Goal: Transaction & Acquisition: Purchase product/service

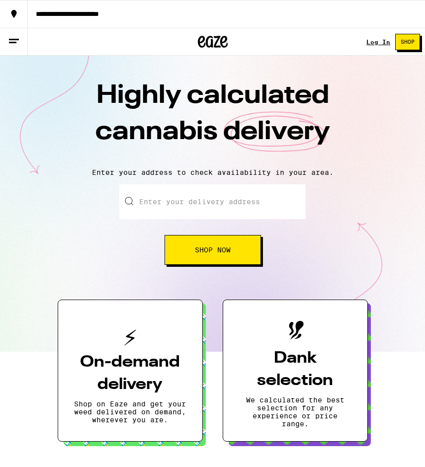
click at [371, 45] on link "Log In" at bounding box center [378, 42] width 24 height 6
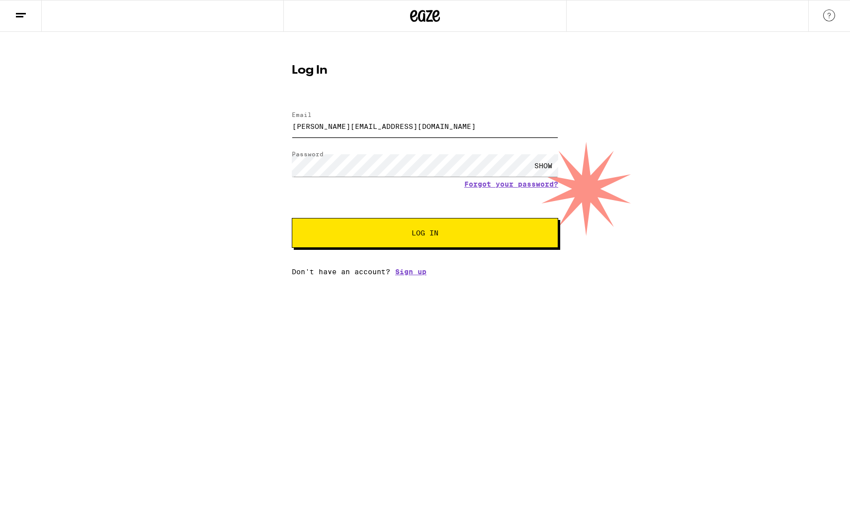
click at [419, 122] on input "[PERSON_NAME][EMAIL_ADDRESS][DOMAIN_NAME]" at bounding box center [425, 126] width 267 height 22
type input "[PERSON_NAME][EMAIL_ADDRESS]"
click at [292, 218] on button "Log In" at bounding box center [425, 233] width 267 height 30
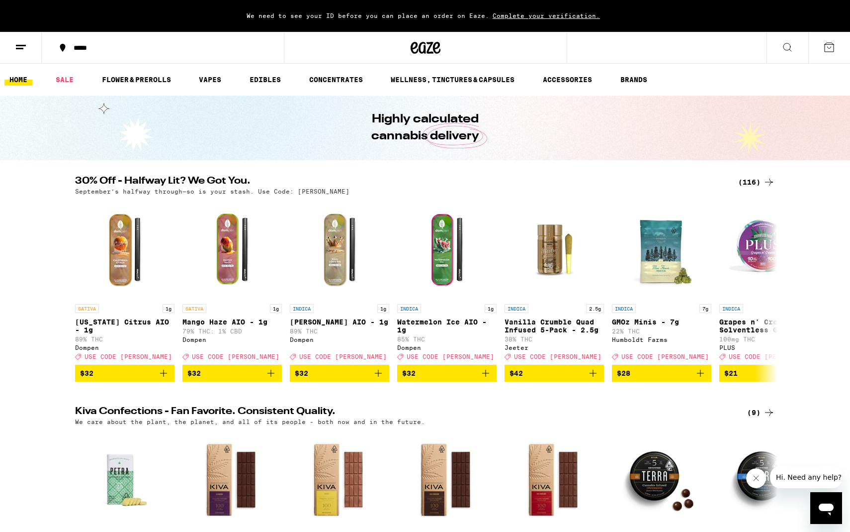
click at [23, 51] on icon at bounding box center [21, 47] width 12 height 12
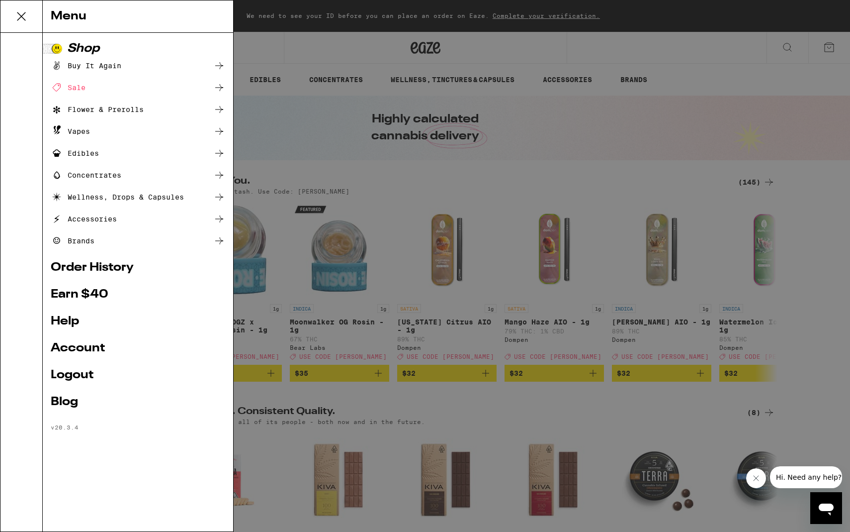
click at [267, 142] on div "Menu Shop Buy It Again Sale Flower & Prerolls Vapes Edibles Concentrates Wellne…" at bounding box center [425, 266] width 850 height 532
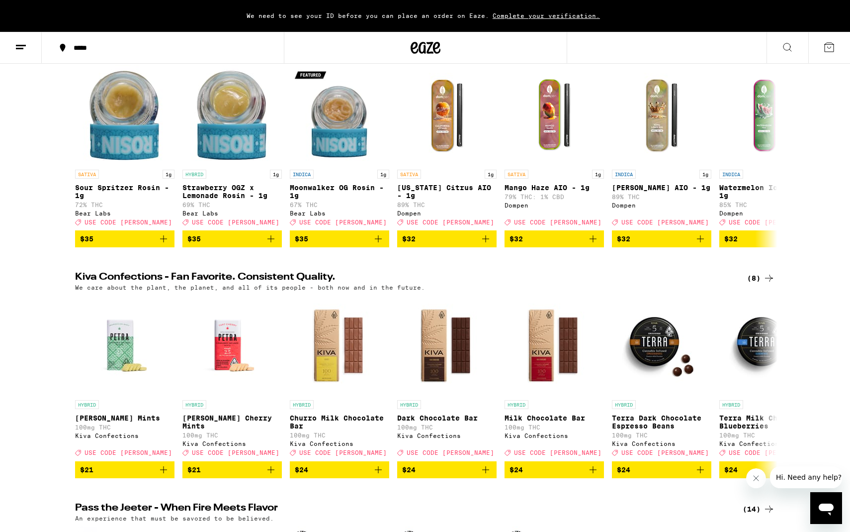
scroll to position [138, 0]
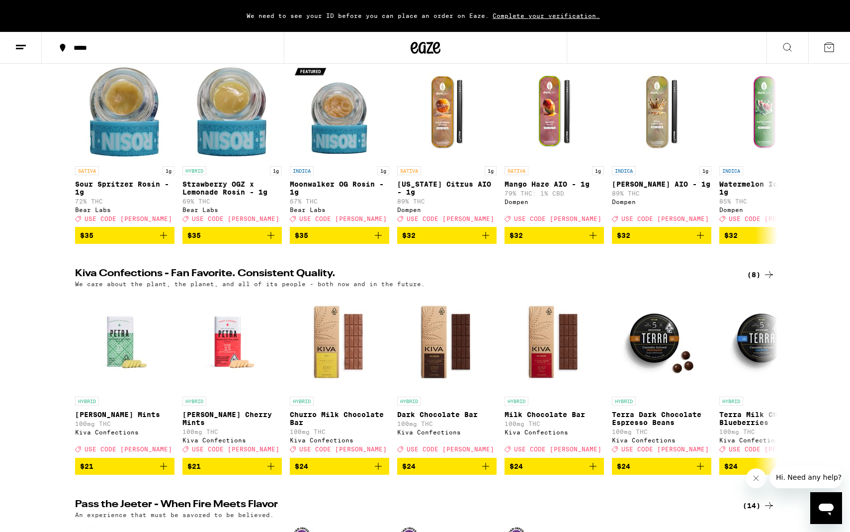
click at [425, 15] on span "Complete your verification." at bounding box center [546, 15] width 114 height 6
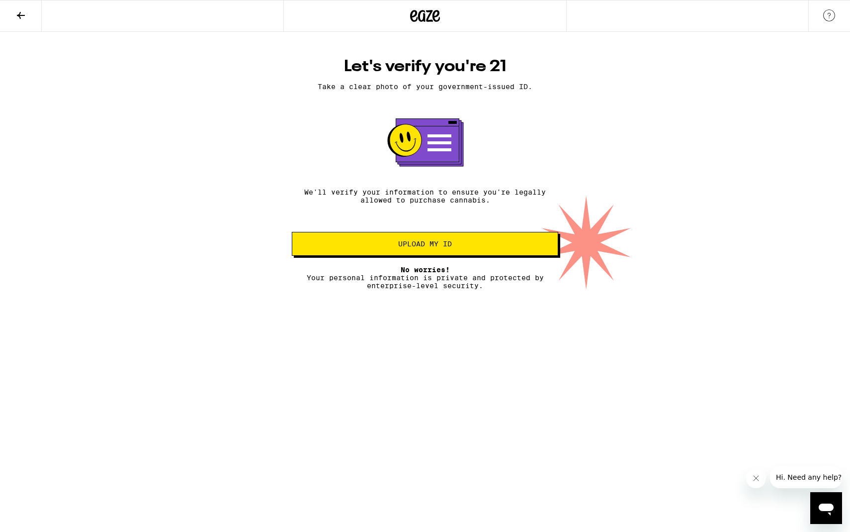
click at [415, 255] on button "Upload my ID" at bounding box center [425, 244] width 267 height 24
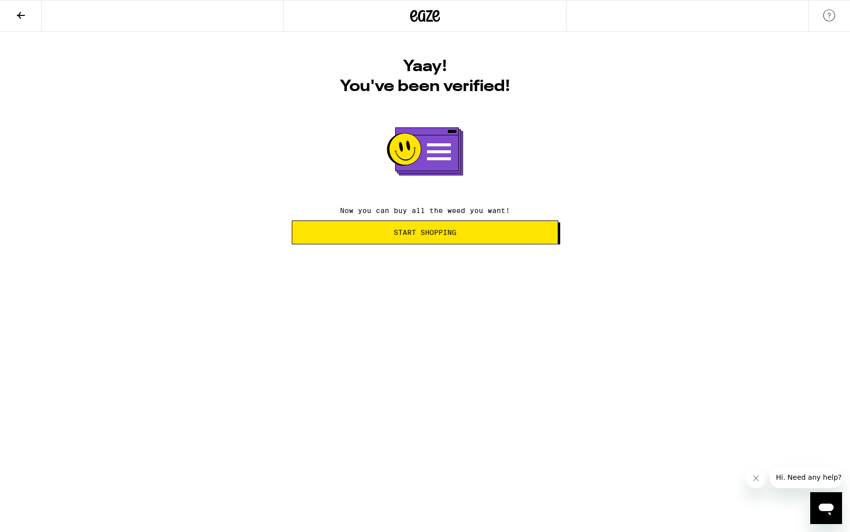
click at [424, 236] on span "Start Shopping" at bounding box center [425, 232] width 63 height 7
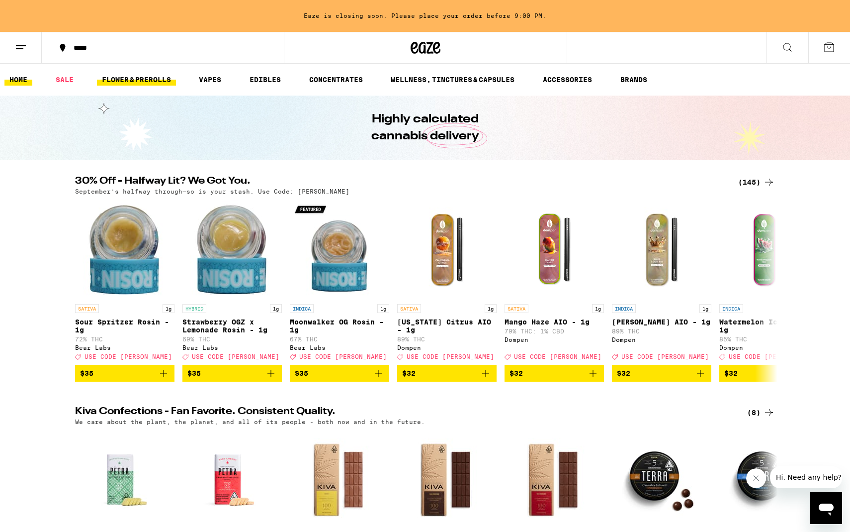
click at [157, 80] on link "FLOWER & PREROLLS" at bounding box center [136, 80] width 79 height 12
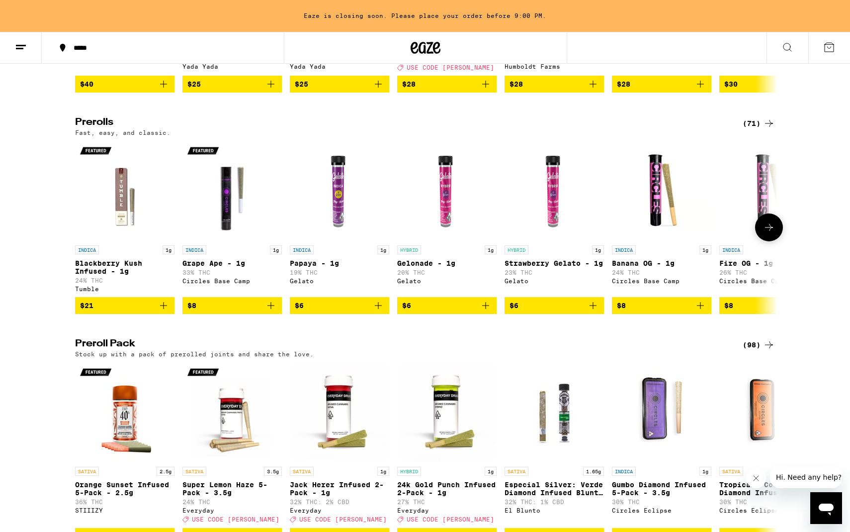
scroll to position [488, 0]
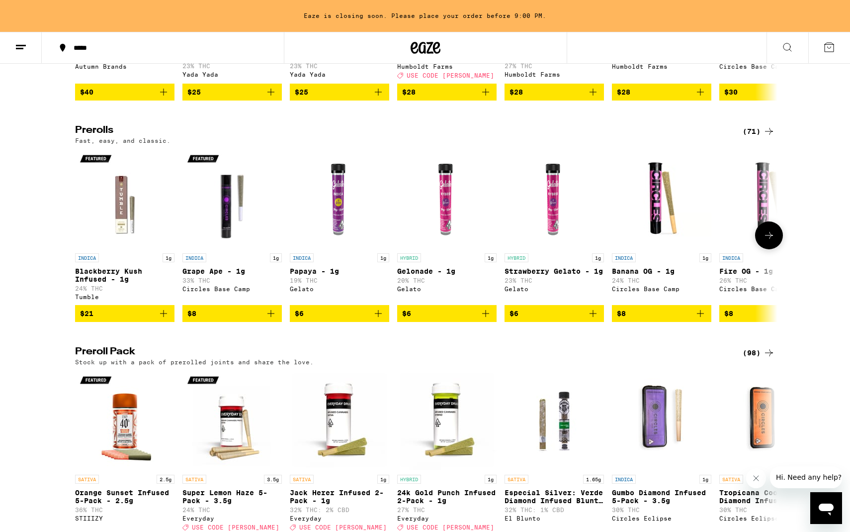
click at [271, 319] on icon "Add to bag" at bounding box center [271, 313] width 12 height 12
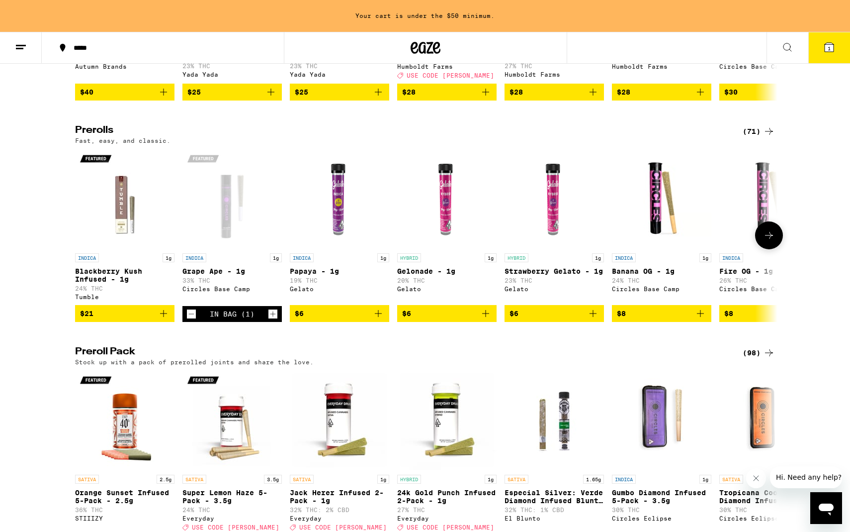
click at [425, 241] on icon at bounding box center [769, 235] width 12 height 12
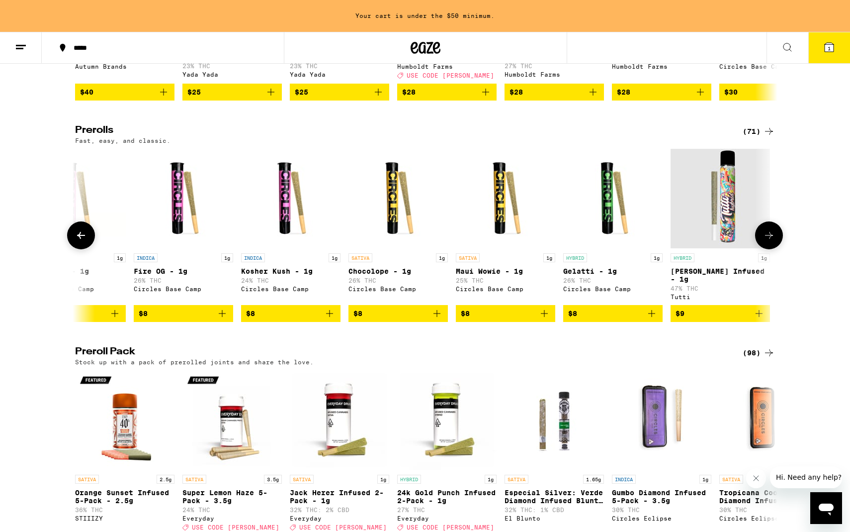
scroll to position [0, 592]
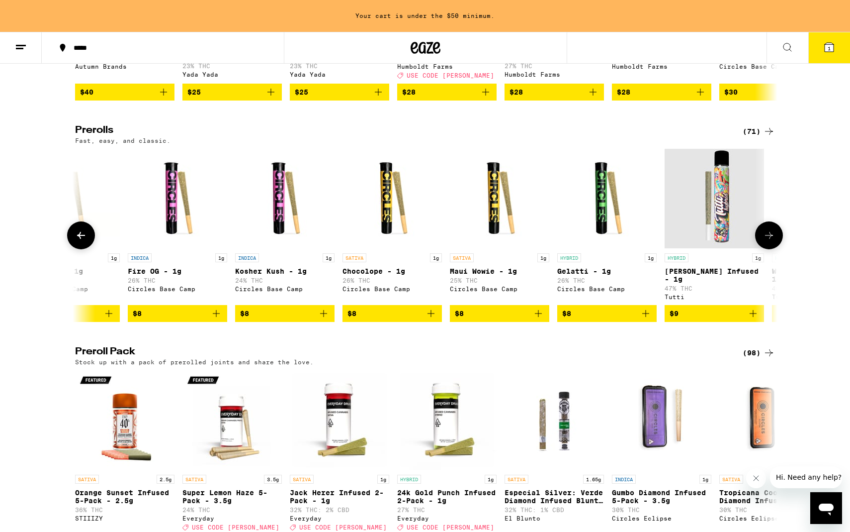
click at [425, 241] on icon at bounding box center [769, 235] width 12 height 12
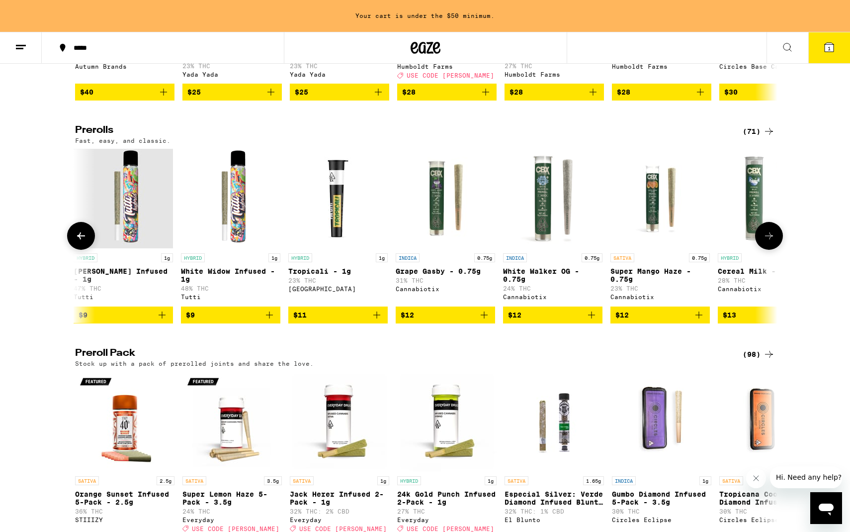
scroll to position [0, 1183]
click at [425, 242] on icon at bounding box center [769, 236] width 12 height 12
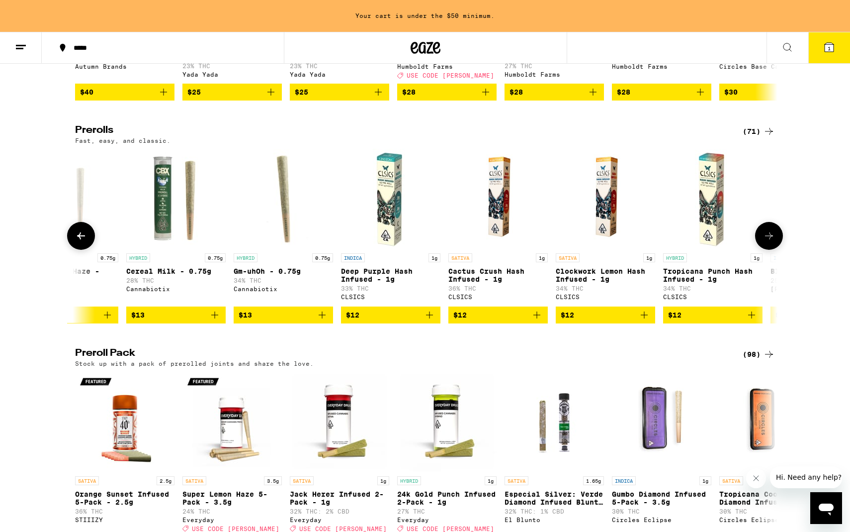
scroll to position [0, 1775]
click at [425, 321] on icon "Add to bag" at bounding box center [537, 315] width 12 height 12
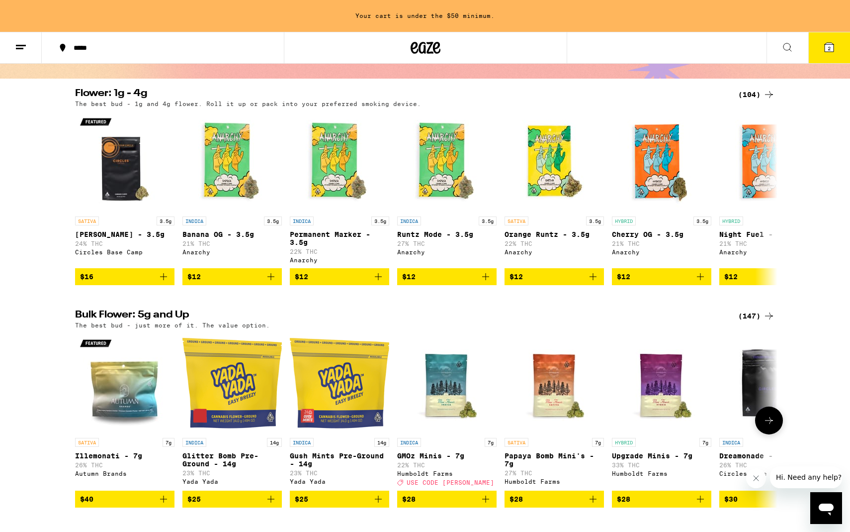
scroll to position [0, 0]
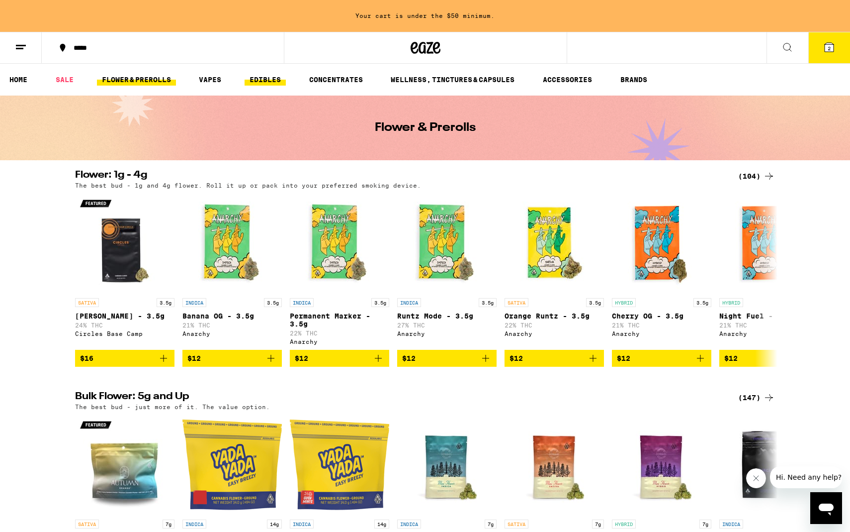
click at [267, 79] on link "EDIBLES" at bounding box center [265, 80] width 41 height 12
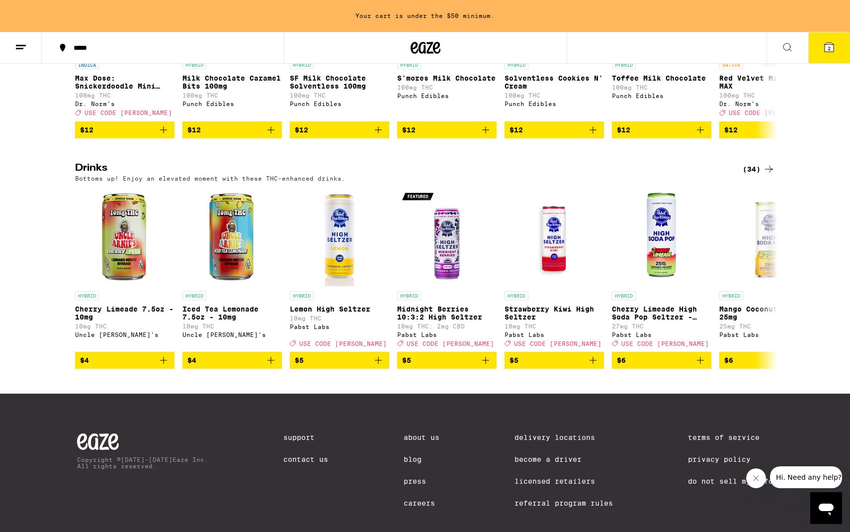
scroll to position [514, 0]
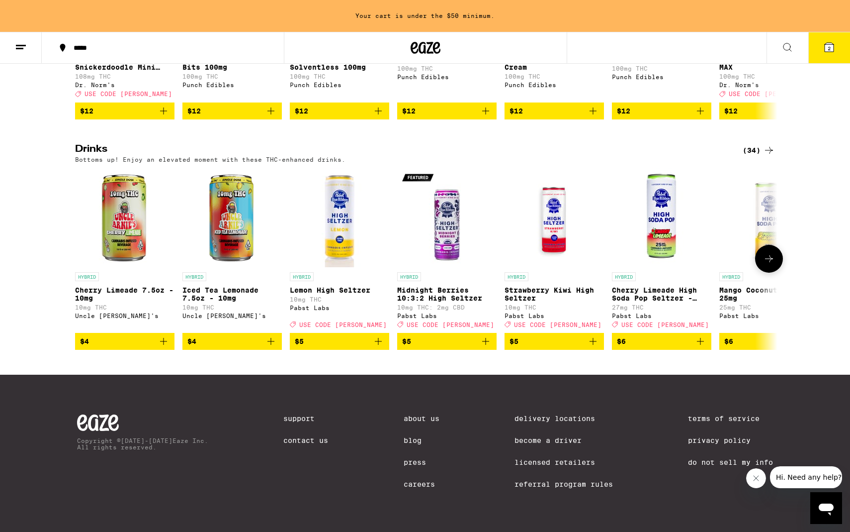
click at [425, 253] on icon at bounding box center [769, 259] width 12 height 12
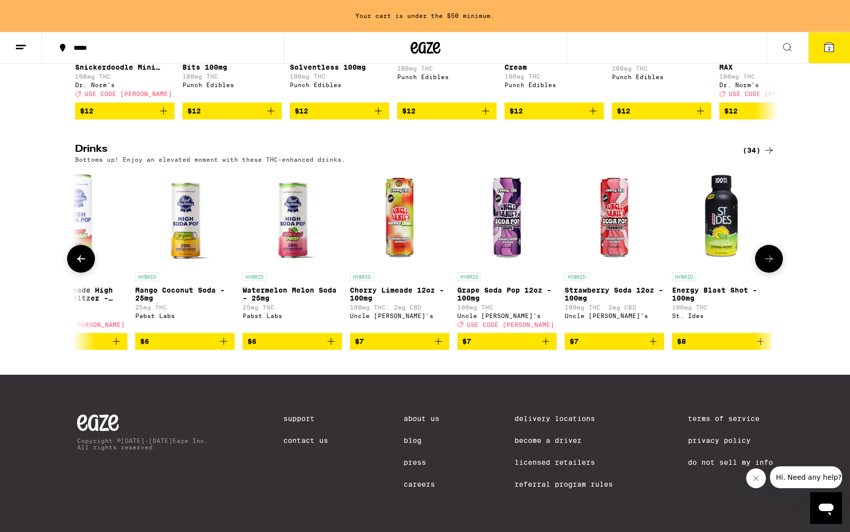
scroll to position [0, 592]
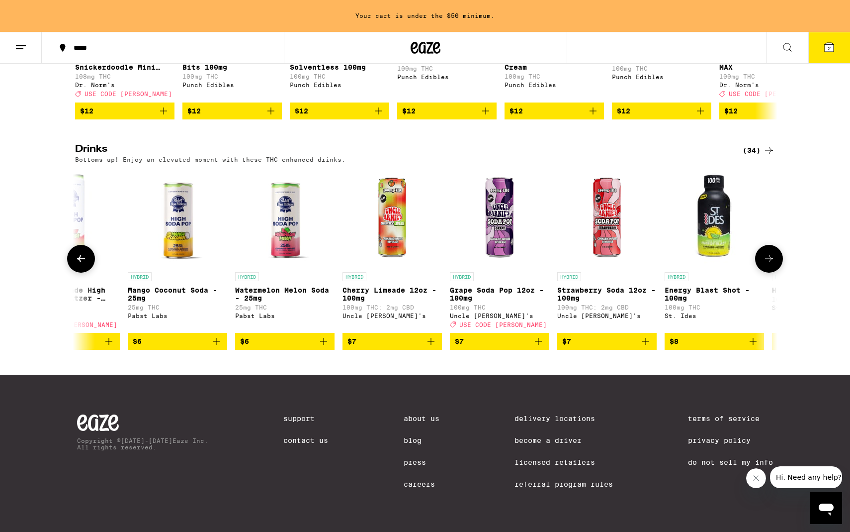
click at [425, 253] on icon at bounding box center [769, 259] width 12 height 12
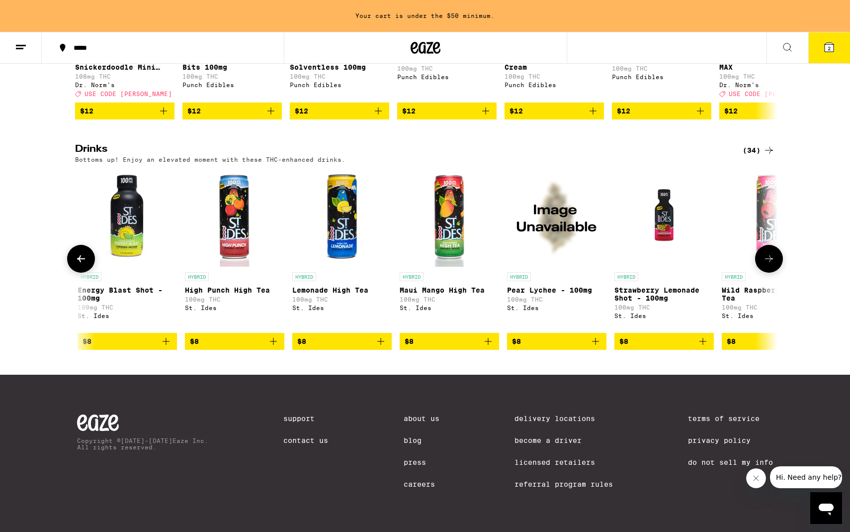
scroll to position [0, 1183]
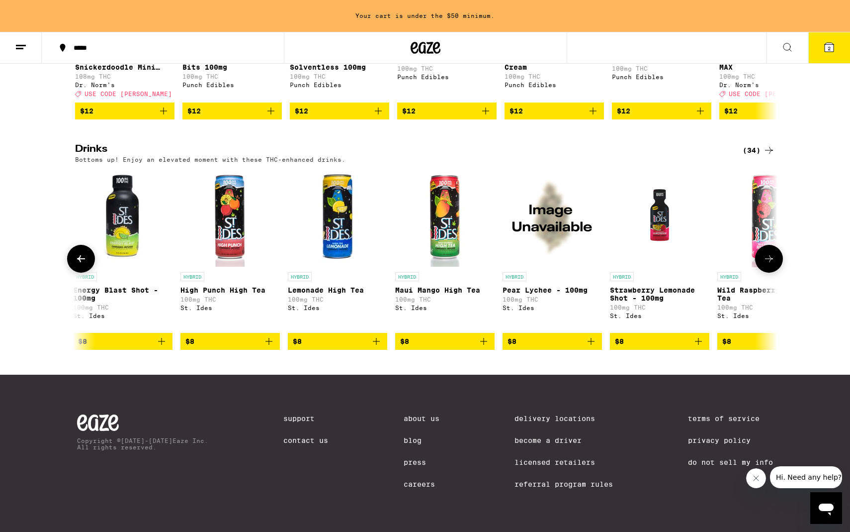
click at [425, 253] on icon at bounding box center [769, 259] width 12 height 12
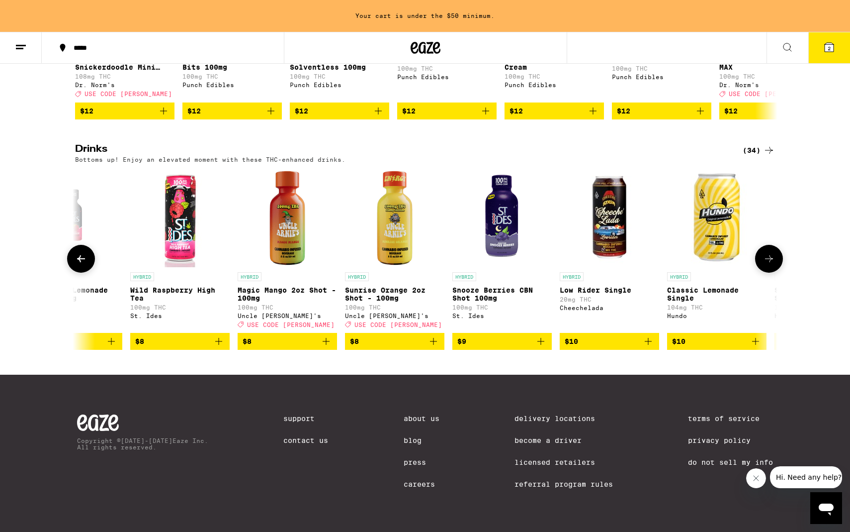
scroll to position [0, 1775]
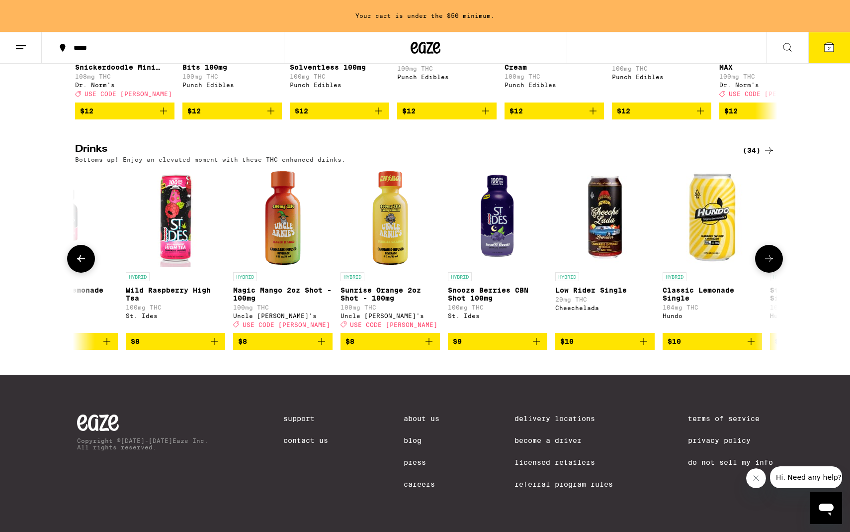
click at [425, 338] on icon "Add to bag" at bounding box center [751, 341] width 7 height 7
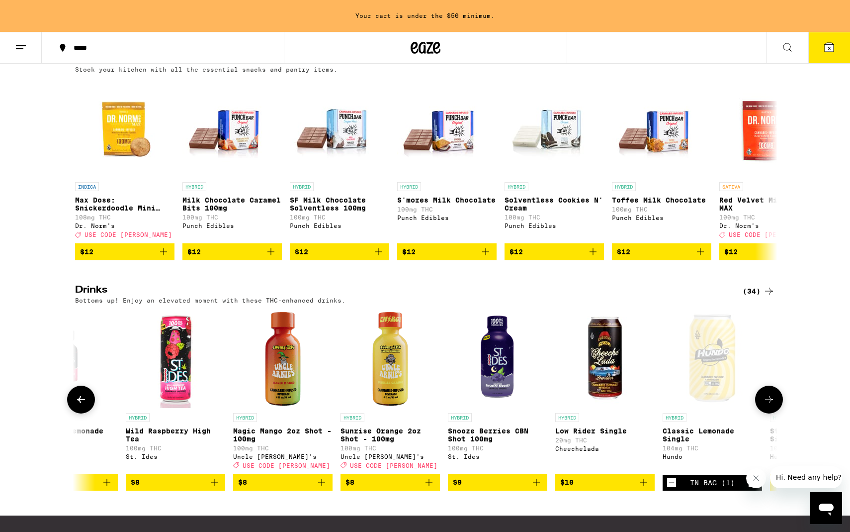
scroll to position [186, 0]
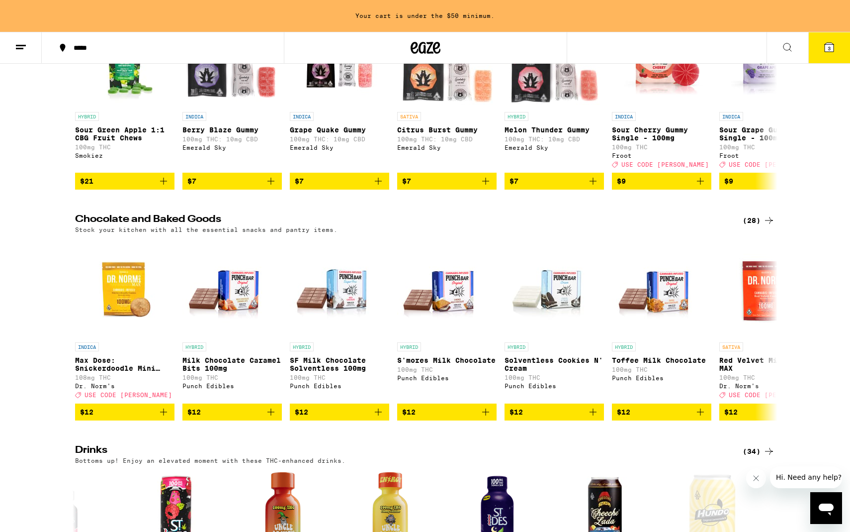
click at [425, 54] on button "3" at bounding box center [830, 47] width 42 height 31
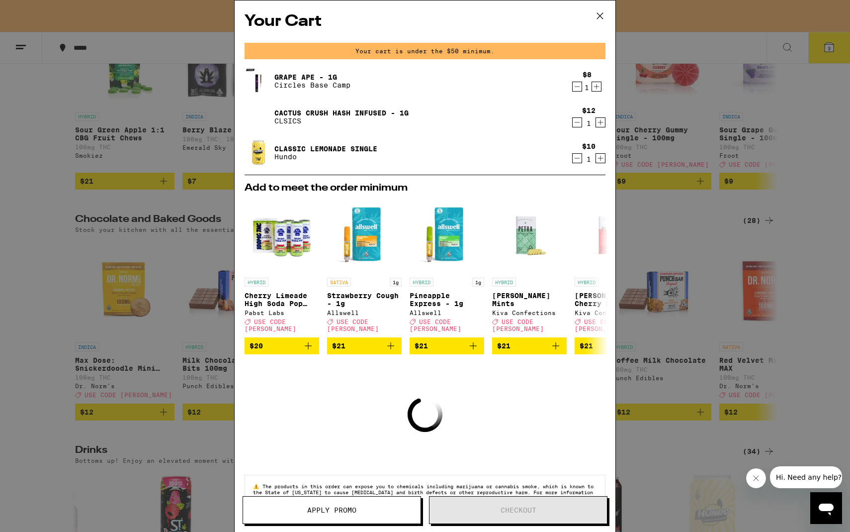
scroll to position [25, 0]
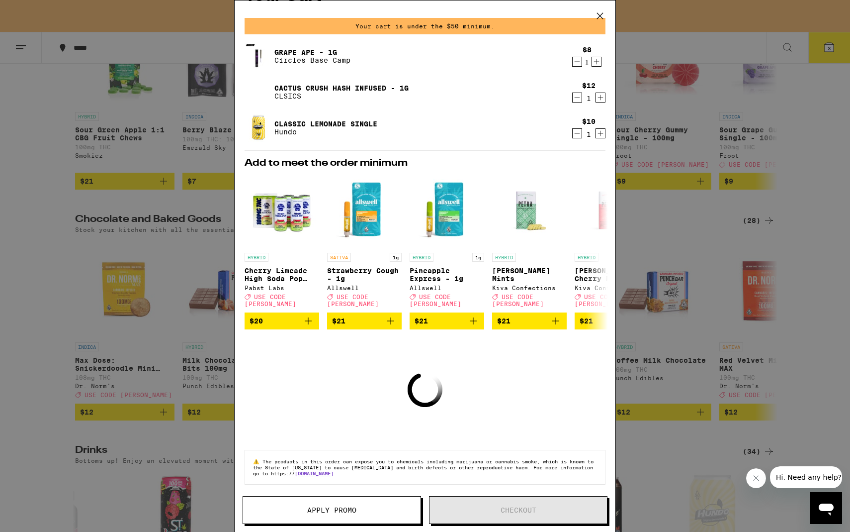
click at [425, 19] on icon at bounding box center [600, 15] width 15 height 15
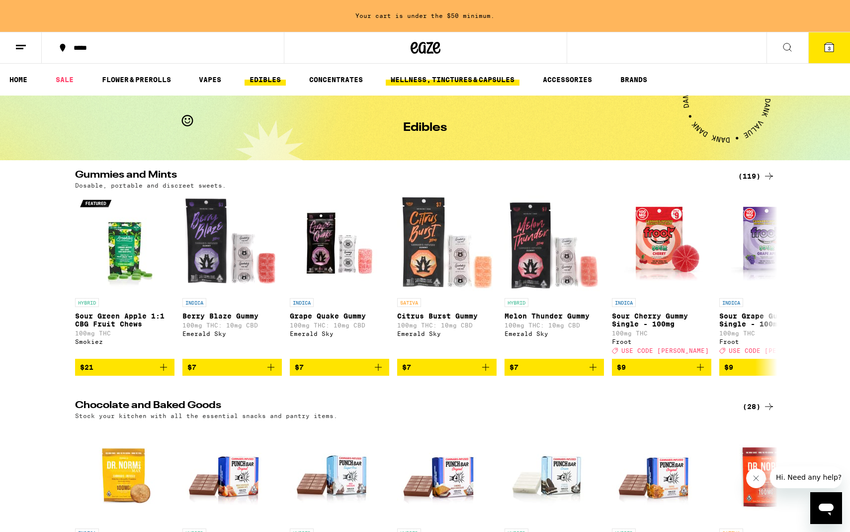
click at [425, 80] on link "WELLNESS, TINCTURES & CAPSULES" at bounding box center [453, 80] width 134 height 12
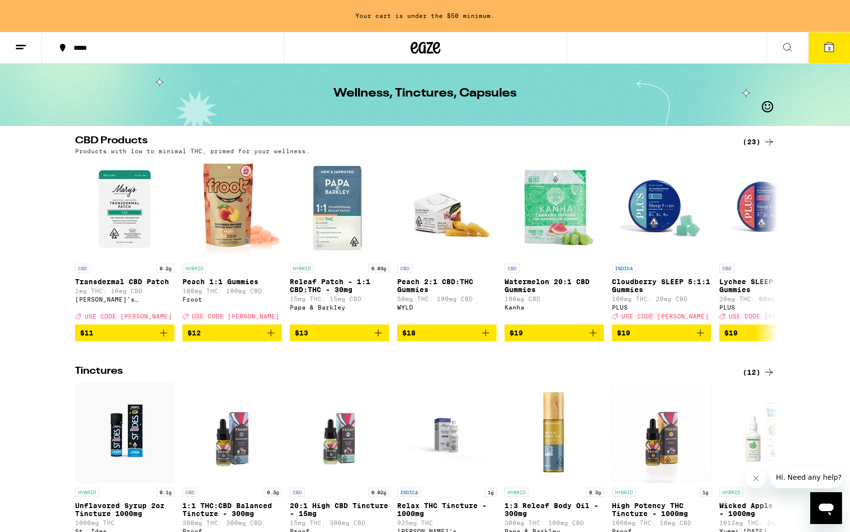
scroll to position [35, 0]
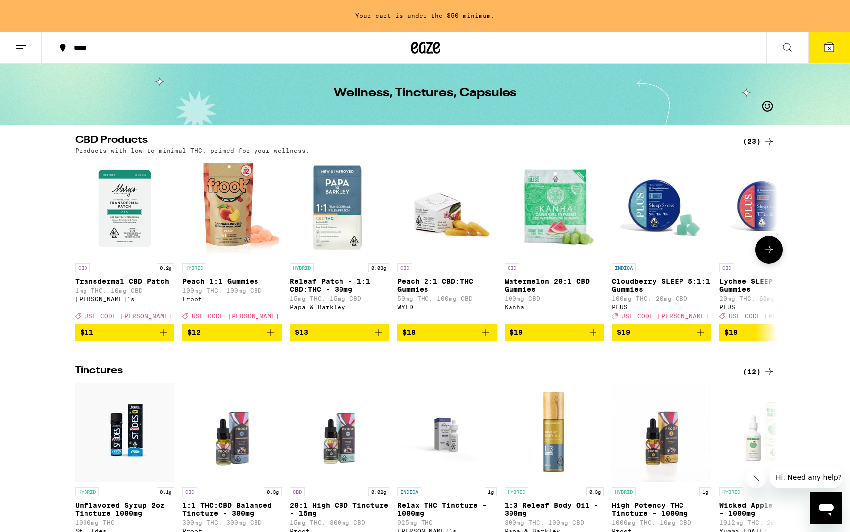
click at [274, 338] on icon "Add to bag" at bounding box center [271, 332] width 12 height 12
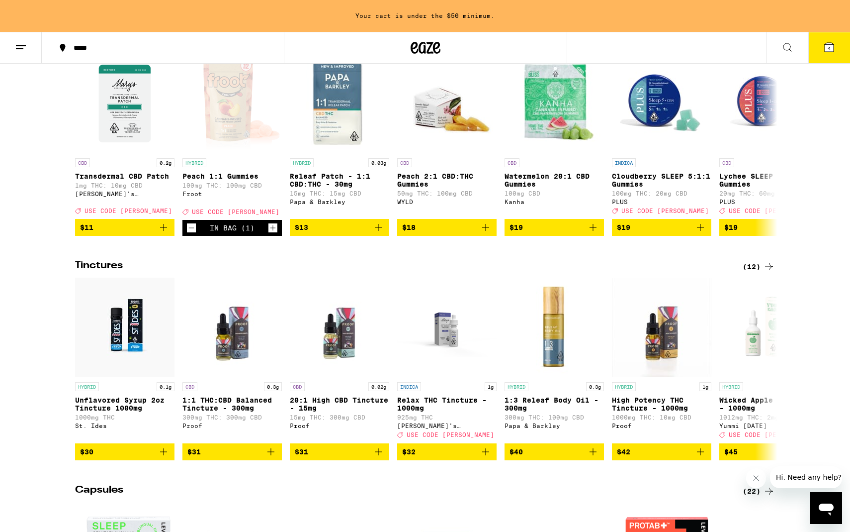
scroll to position [0, 0]
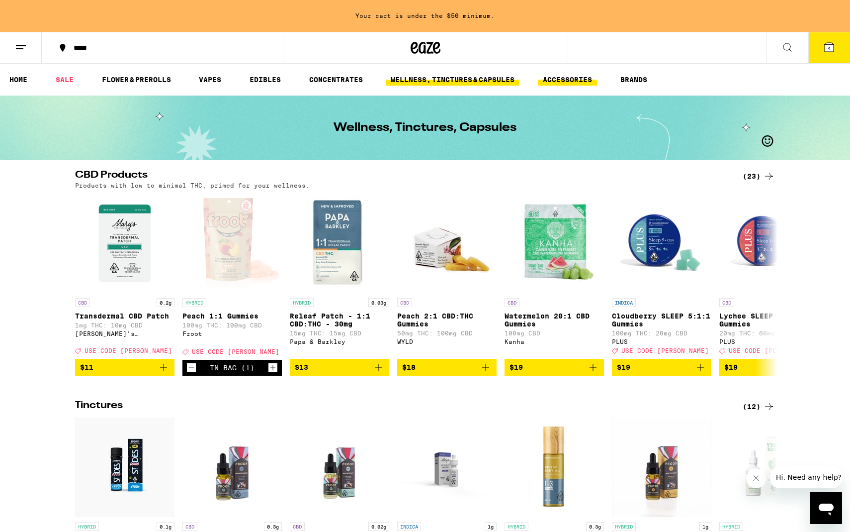
click at [425, 83] on link "ACCESSORIES" at bounding box center [567, 80] width 59 height 12
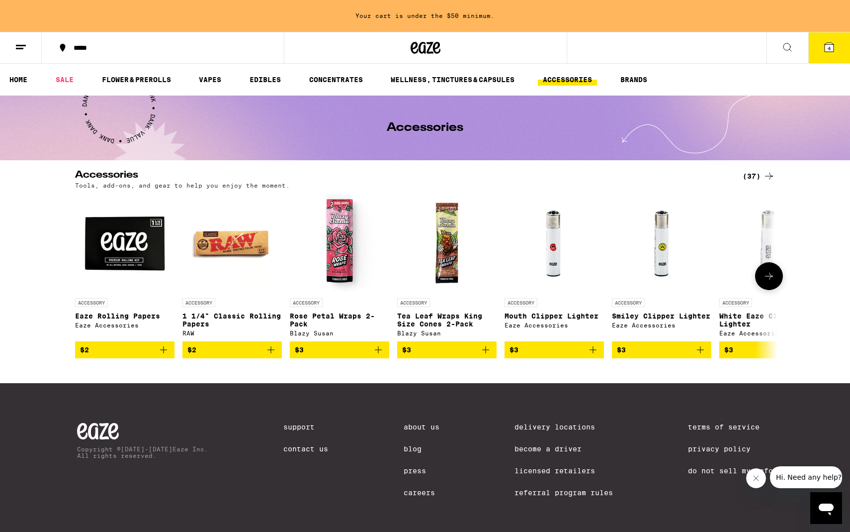
click at [425, 356] on icon "Add to bag" at bounding box center [701, 350] width 12 height 12
click at [425, 285] on button at bounding box center [769, 276] width 28 height 28
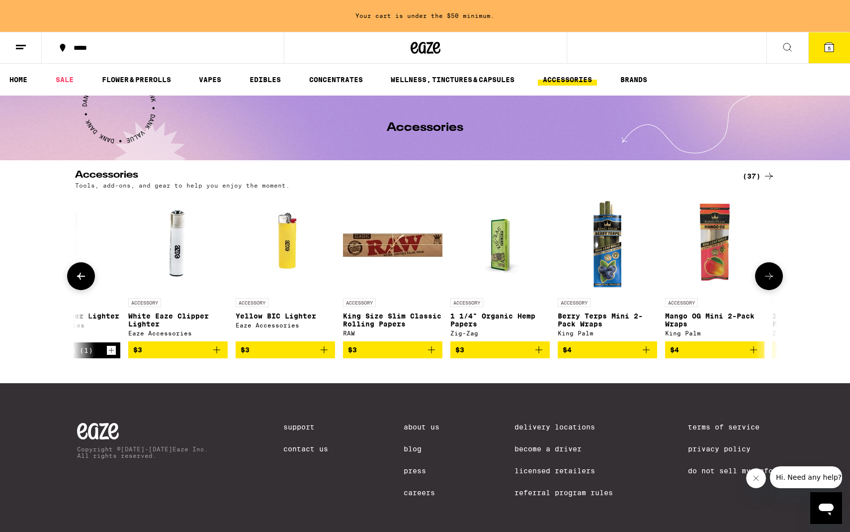
scroll to position [0, 592]
click at [425, 285] on button at bounding box center [769, 276] width 28 height 28
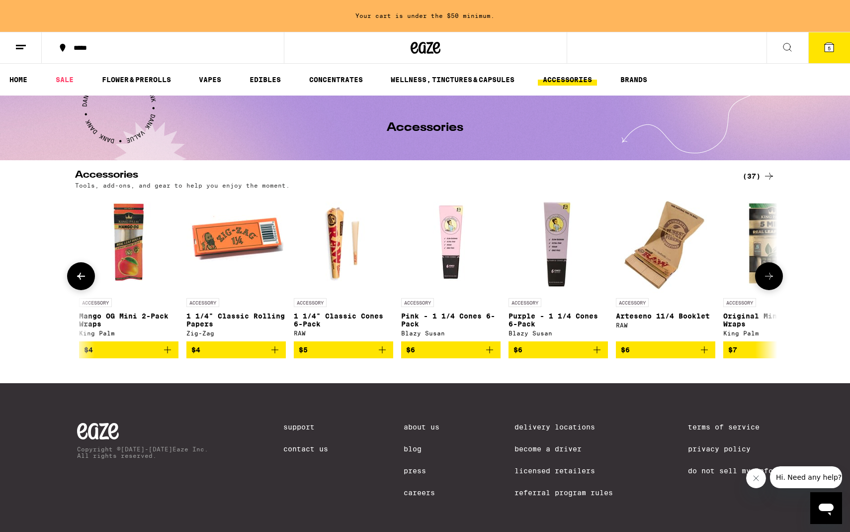
scroll to position [0, 1183]
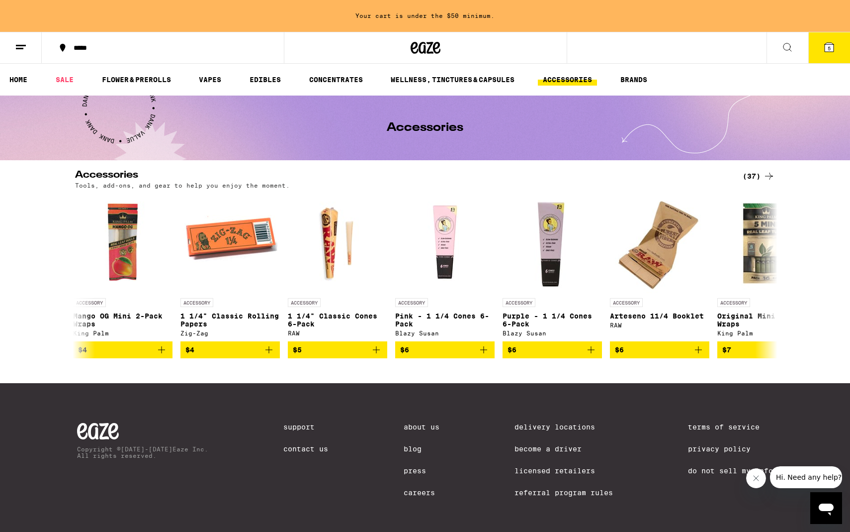
click at [425, 50] on button "5" at bounding box center [830, 47] width 42 height 31
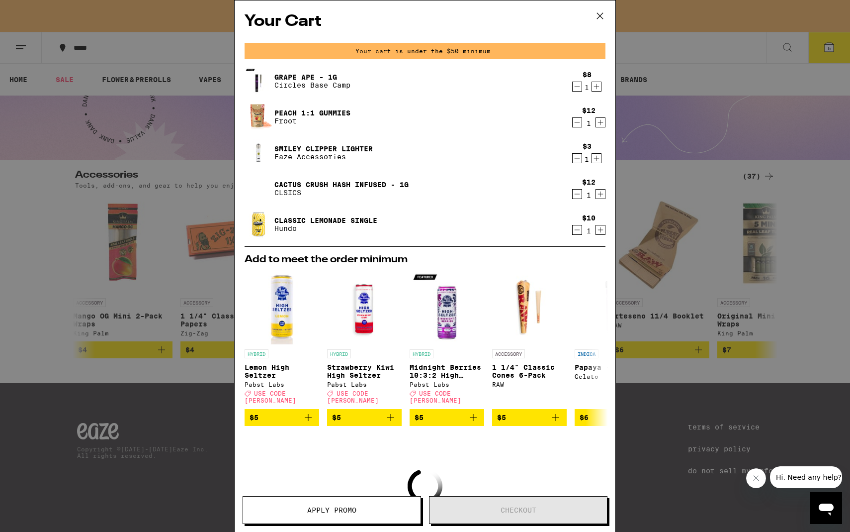
click at [425, 23] on icon at bounding box center [600, 15] width 15 height 15
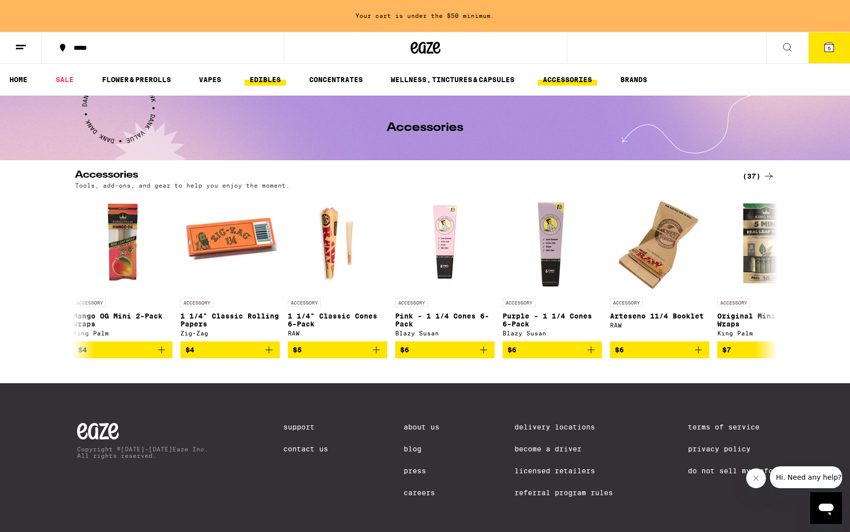
click at [267, 79] on link "EDIBLES" at bounding box center [265, 80] width 41 height 12
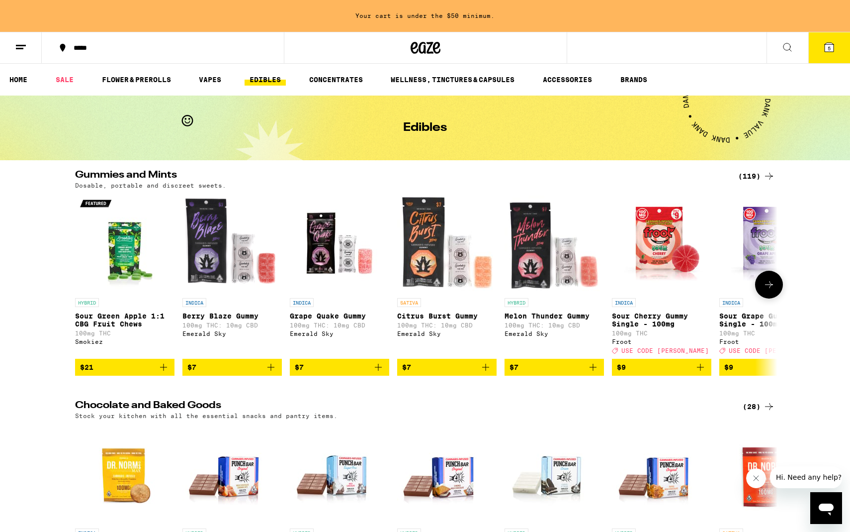
click at [425, 373] on icon "Add to bag" at bounding box center [486, 367] width 12 height 12
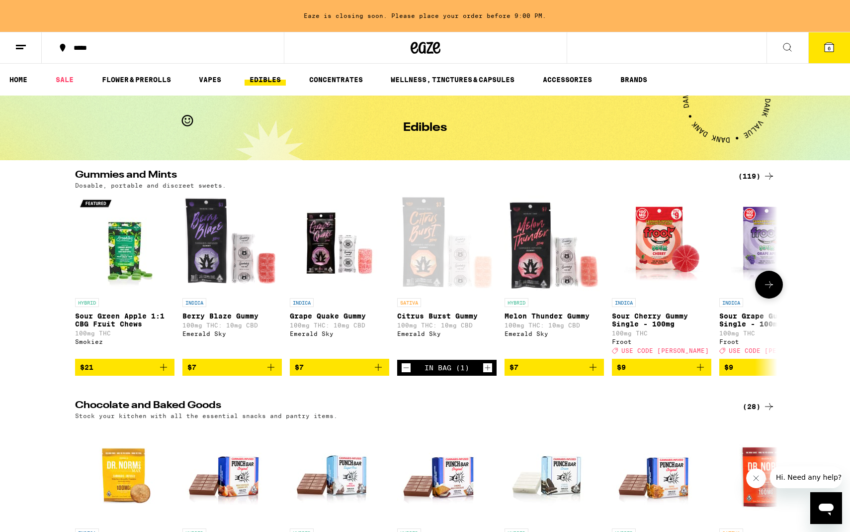
click at [266, 373] on icon "Add to bag" at bounding box center [271, 367] width 12 height 12
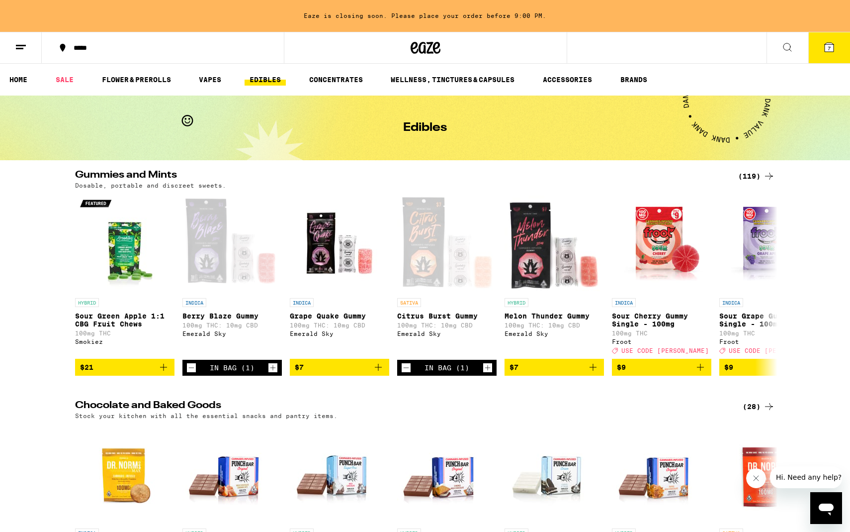
click at [425, 44] on icon at bounding box center [829, 47] width 9 height 9
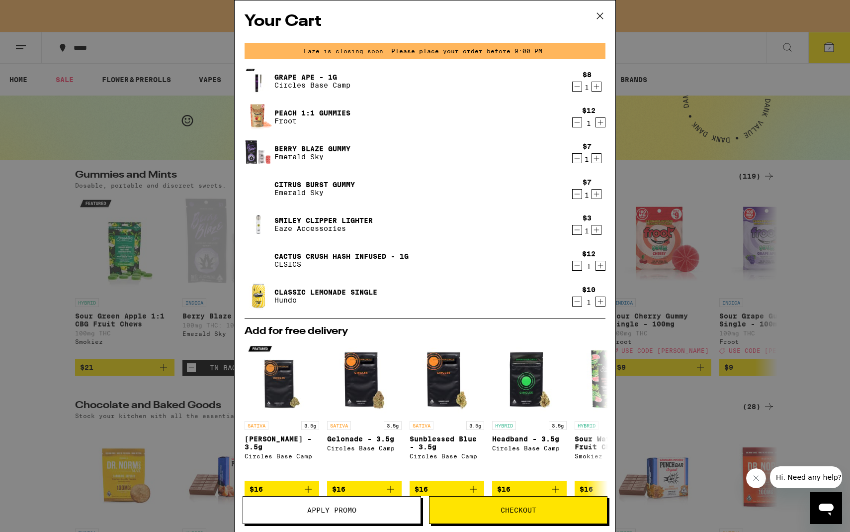
click at [425, 299] on icon "Decrement" at bounding box center [577, 301] width 9 height 12
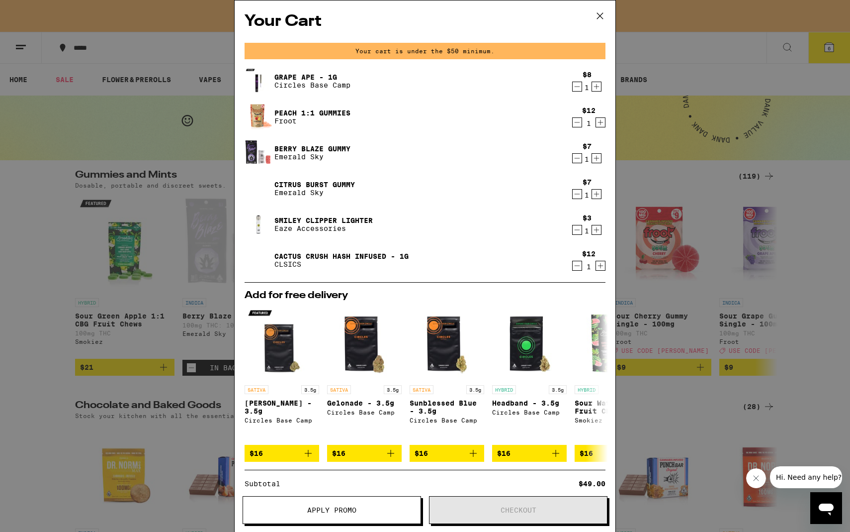
click at [425, 230] on icon "Increment" at bounding box center [596, 230] width 9 height 12
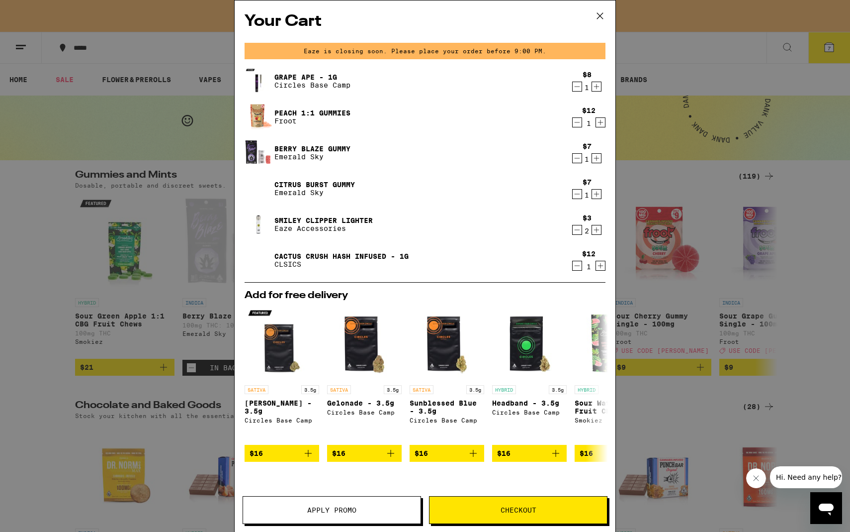
click at [425, 467] on button "Checkout" at bounding box center [518, 510] width 179 height 28
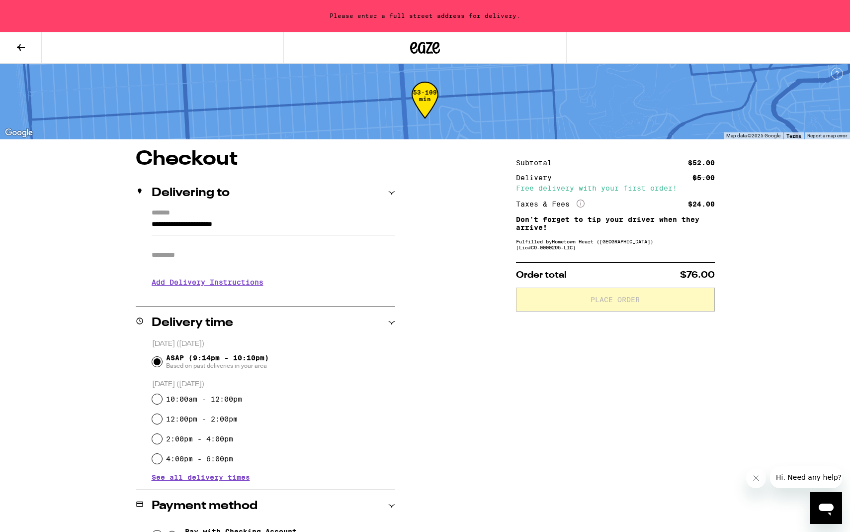
scroll to position [6, 0]
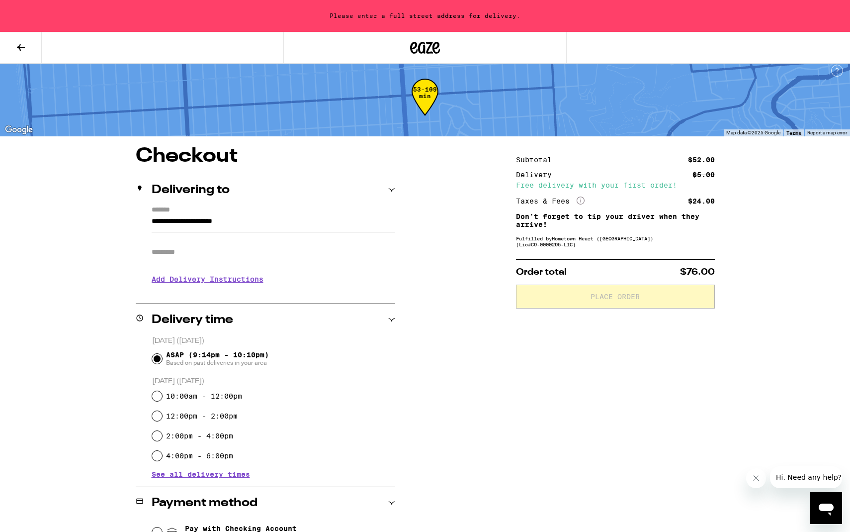
click at [282, 285] on h3 "Add Delivery Instructions" at bounding box center [274, 279] width 244 height 23
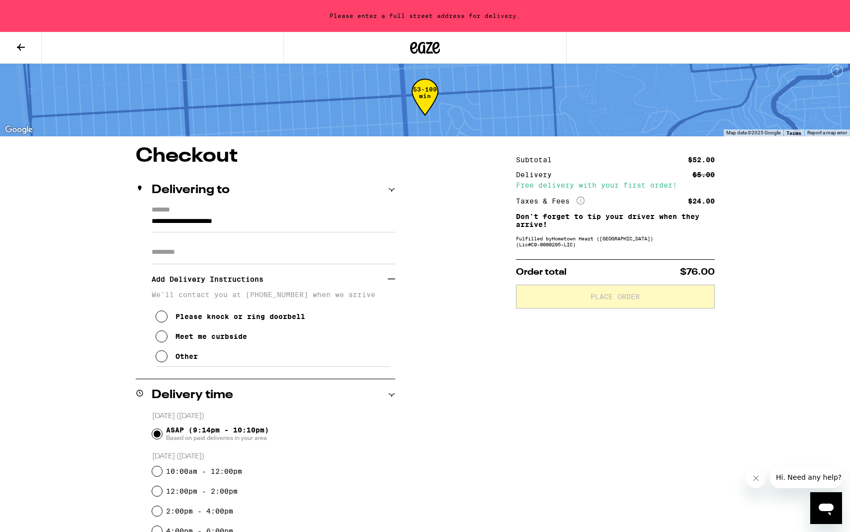
click at [200, 339] on div "Meet me curbside" at bounding box center [212, 336] width 72 height 8
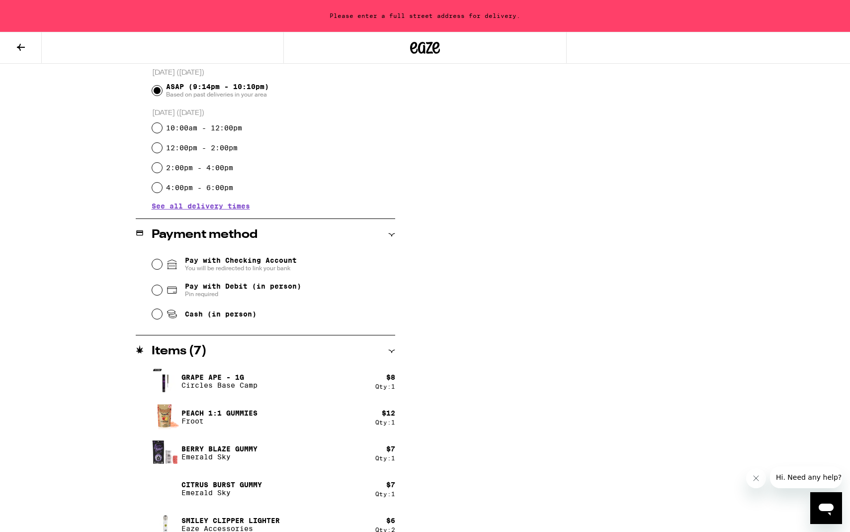
scroll to position [351, 0]
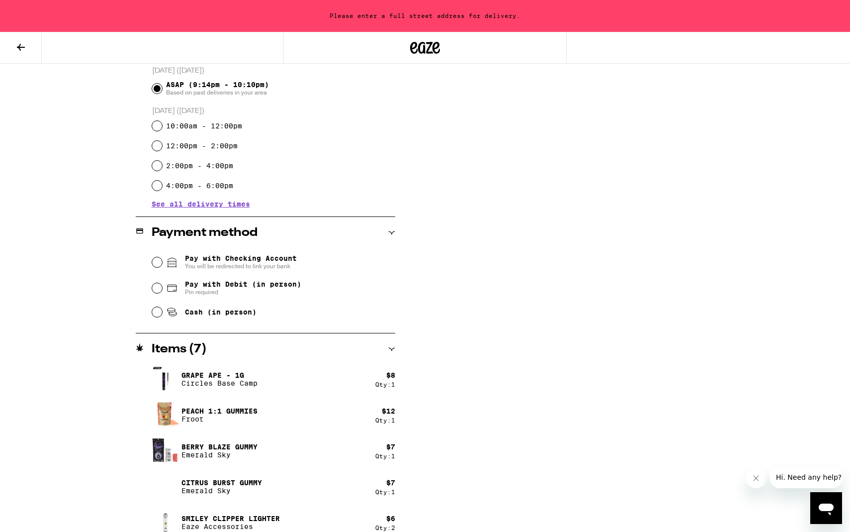
click at [248, 292] on span "Pin required" at bounding box center [243, 292] width 116 height 8
click at [162, 292] on input "Pay with Debit (in person) Pin required" at bounding box center [157, 288] width 10 height 10
click at [244, 261] on span "Pay with Checking Account You will be redirected to link your bank" at bounding box center [241, 262] width 112 height 16
click at [162, 261] on input "Pay with Checking Account You will be redirected to link your bank" at bounding box center [157, 262] width 10 height 10
click at [231, 265] on span "You will be redirected to link your bank" at bounding box center [241, 266] width 112 height 8
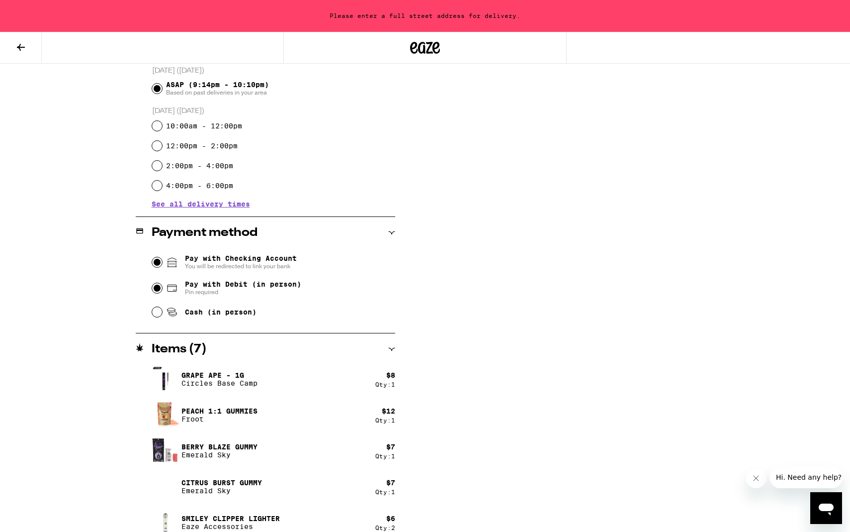
click at [162, 265] on input "Pay with Checking Account You will be redirected to link your bank" at bounding box center [157, 262] width 10 height 10
click at [160, 292] on input "Pay with Debit (in person) Pin required" at bounding box center [157, 288] width 10 height 10
radio input "true"
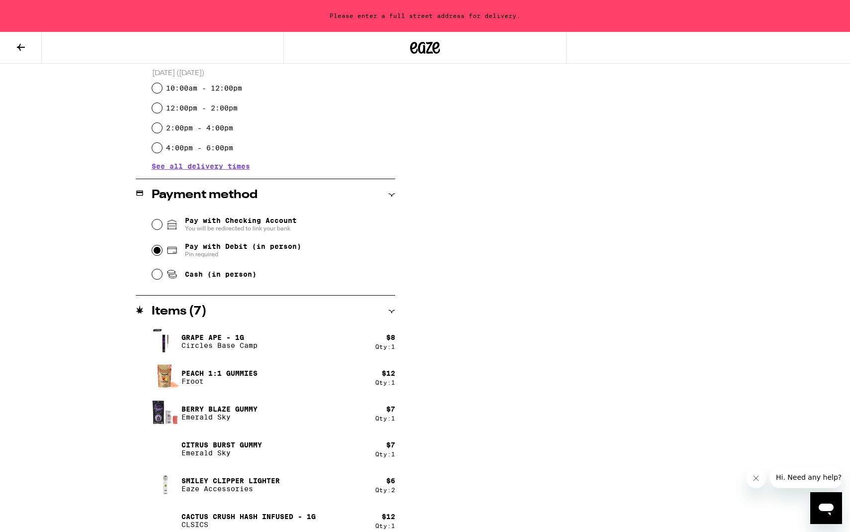
scroll to position [400, 0]
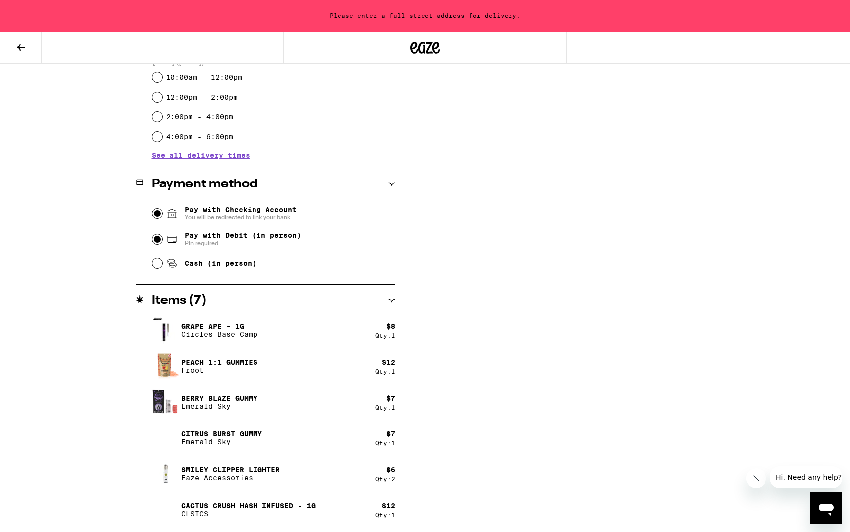
click at [156, 210] on input "Pay with Checking Account You will be redirected to link your bank" at bounding box center [157, 213] width 10 height 10
click at [155, 218] on input "Pay with Checking Account You will be redirected to link your bank" at bounding box center [157, 213] width 10 height 10
